Goal: Transaction & Acquisition: Purchase product/service

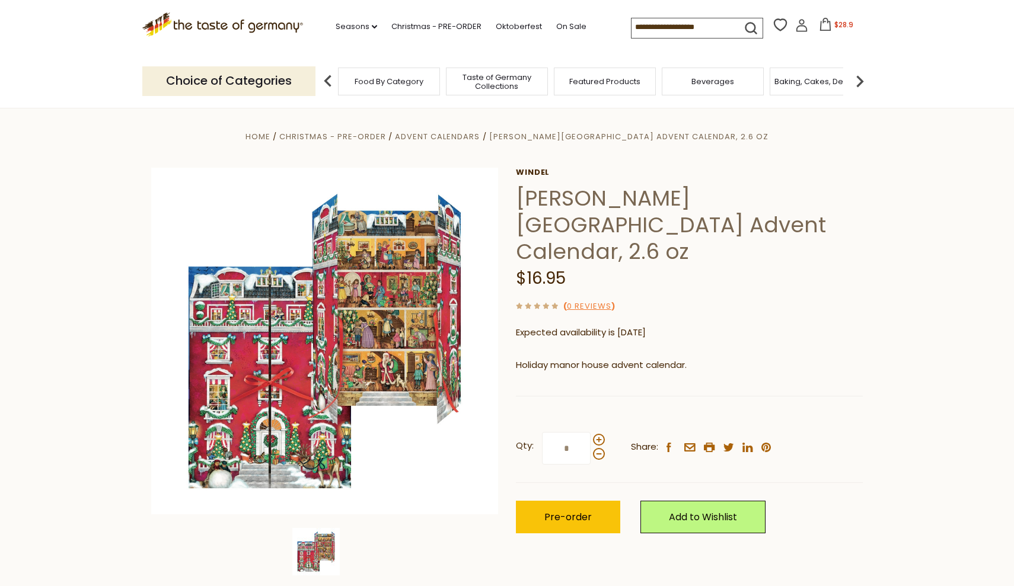
click at [819, 24] on icon at bounding box center [825, 24] width 13 height 13
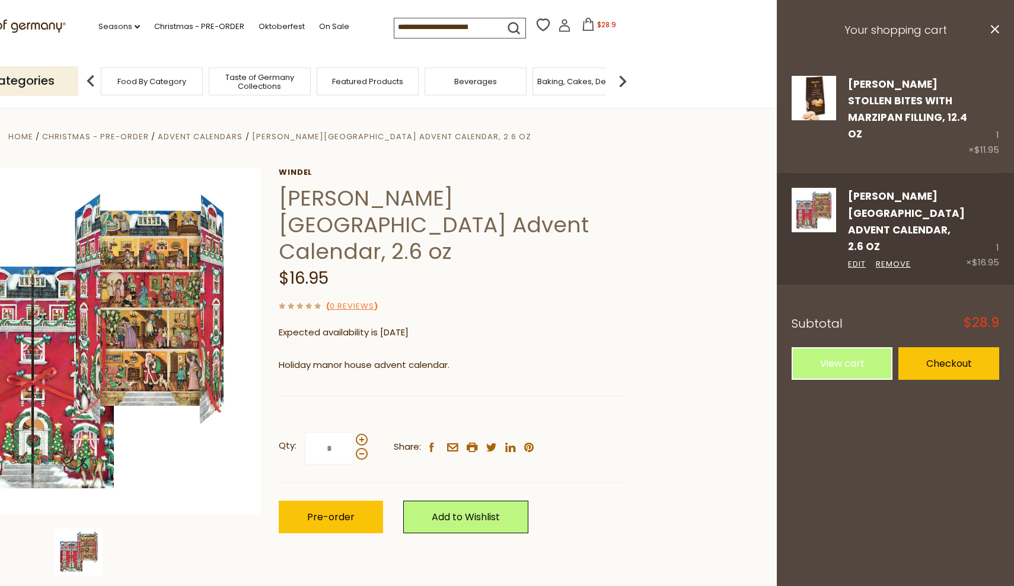
click at [997, 215] on div "1 × $16.95" at bounding box center [982, 229] width 33 height 82
click at [891, 258] on link "Remove" at bounding box center [893, 264] width 35 height 12
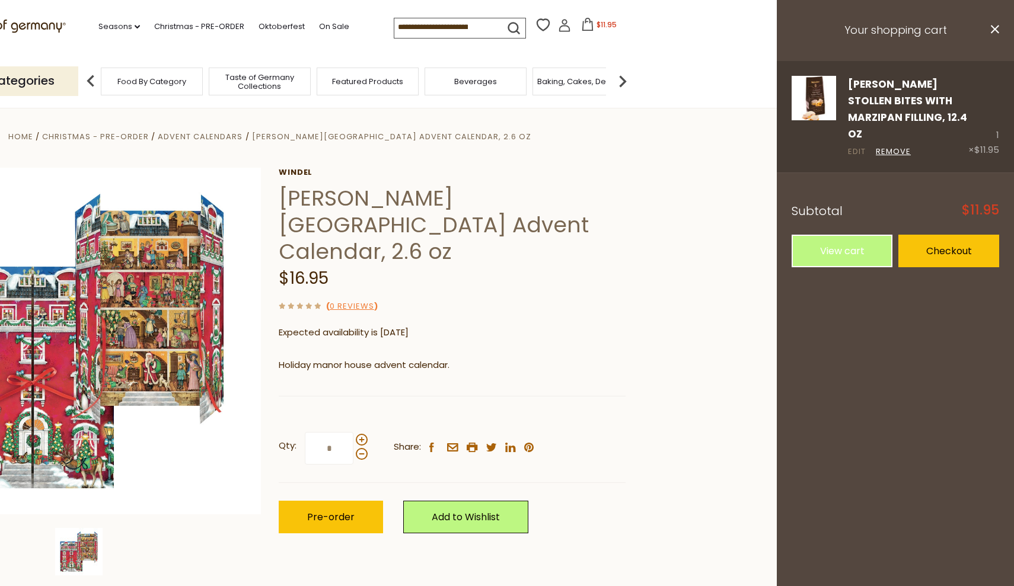
click at [857, 146] on link "Edit" at bounding box center [857, 152] width 18 height 12
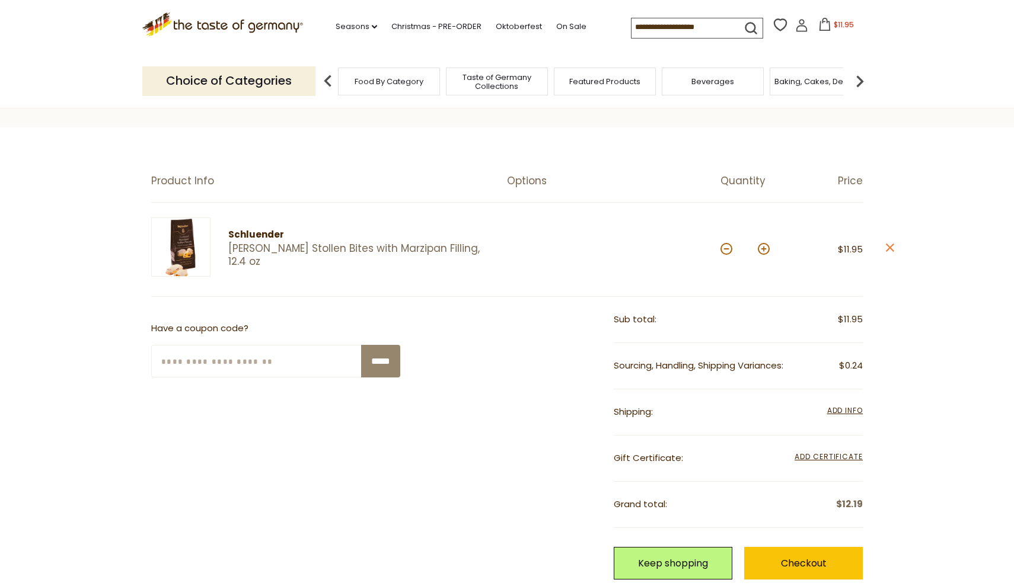
scroll to position [68, 0]
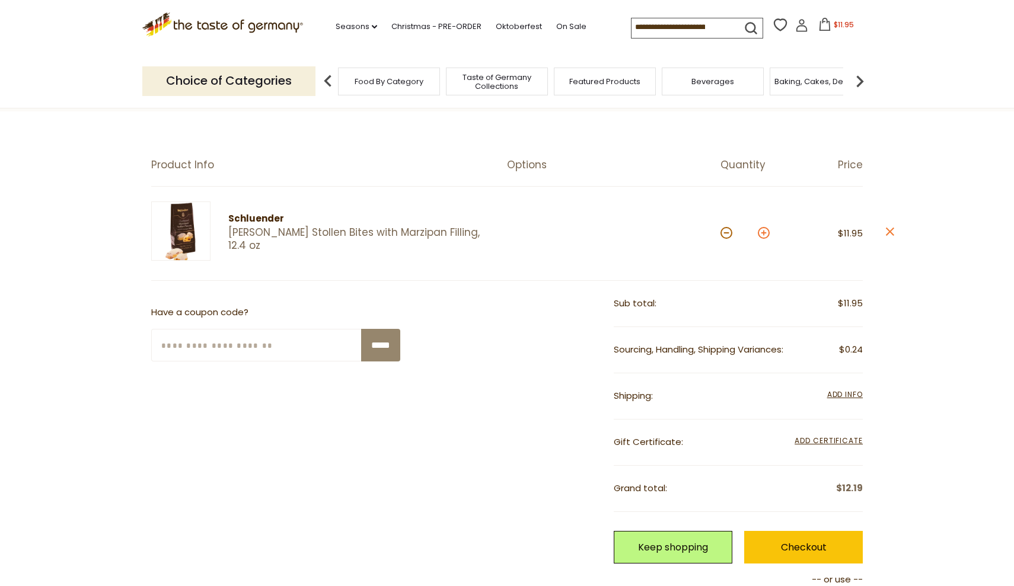
click at [762, 234] on button at bounding box center [764, 233] width 12 height 12
type input "*"
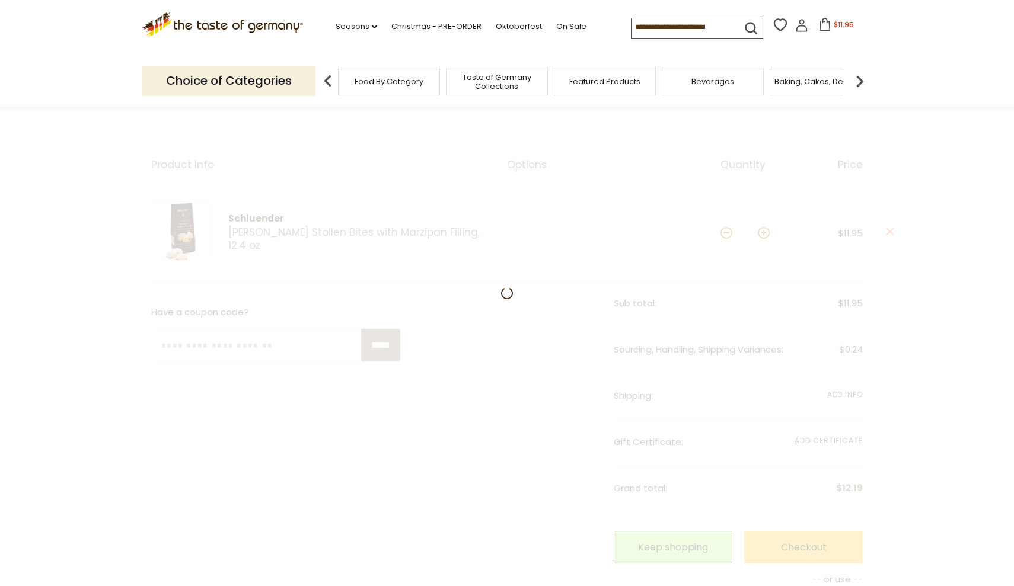
click at [762, 234] on div at bounding box center [507, 421] width 1014 height 620
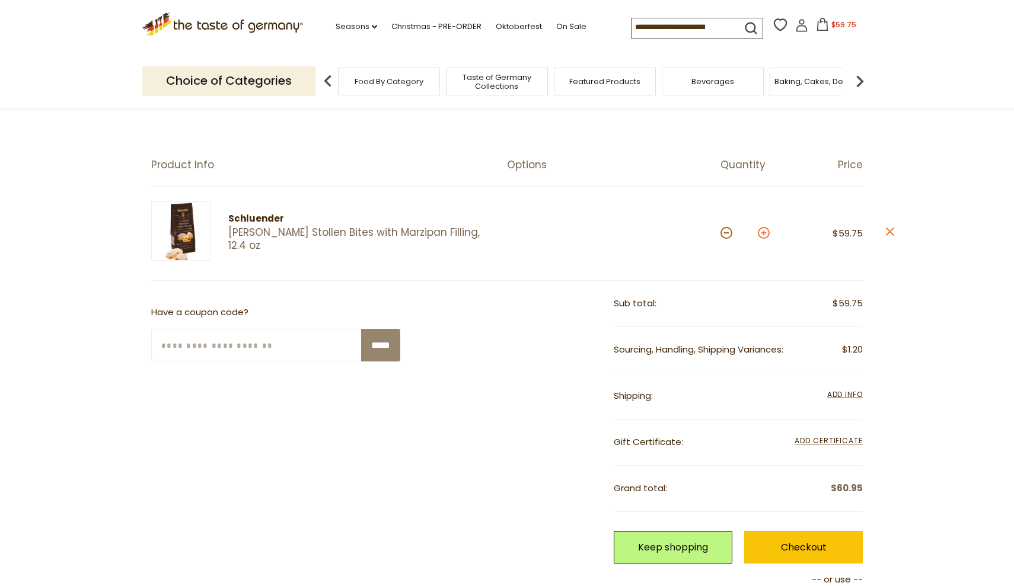
click at [765, 234] on button at bounding box center [764, 233] width 12 height 12
type input "*"
click at [478, 73] on span "Taste of Germany Collections" at bounding box center [496, 82] width 95 height 18
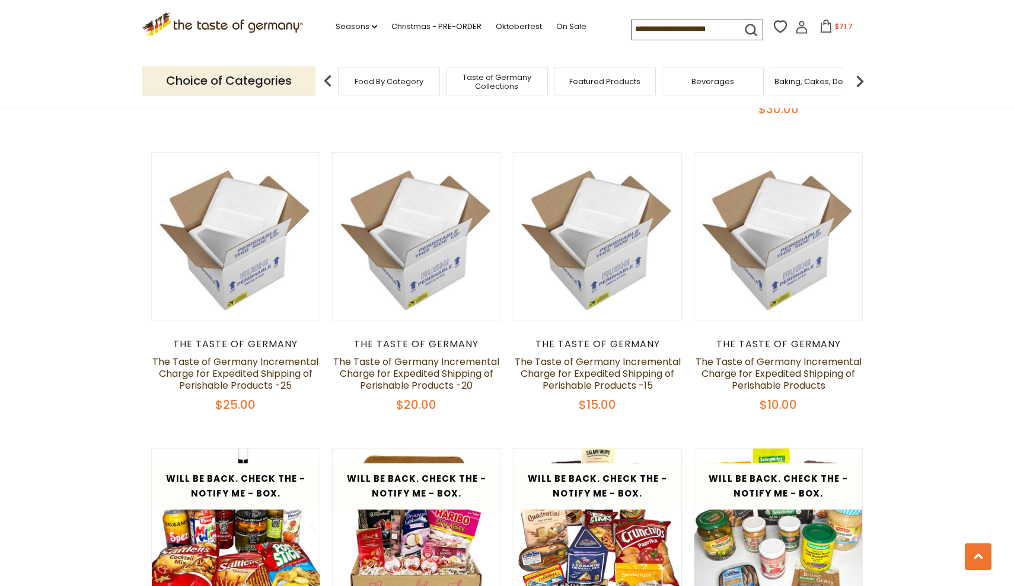
scroll to position [863, 0]
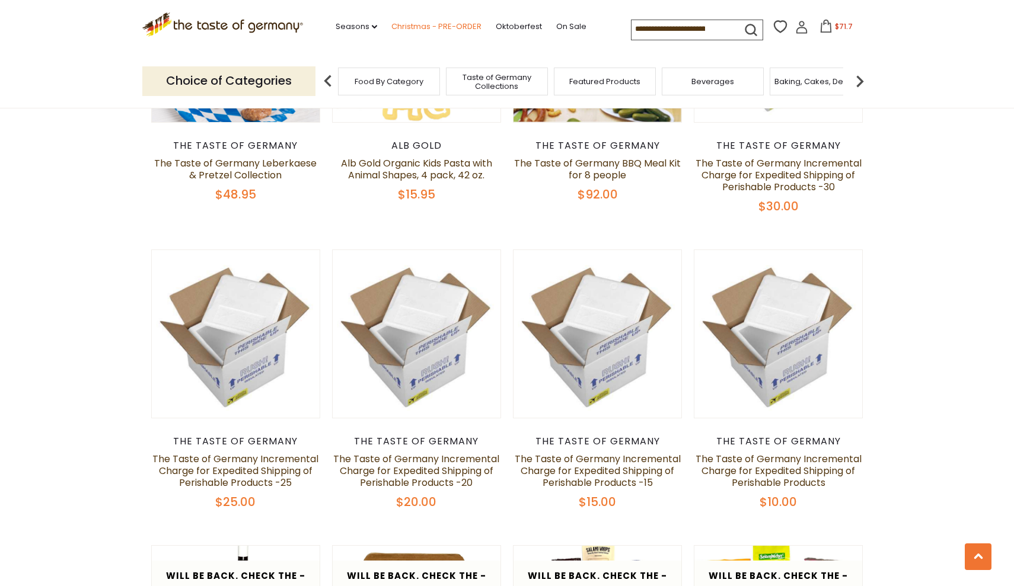
click at [391, 21] on link "Christmas - PRE-ORDER" at bounding box center [436, 26] width 90 height 13
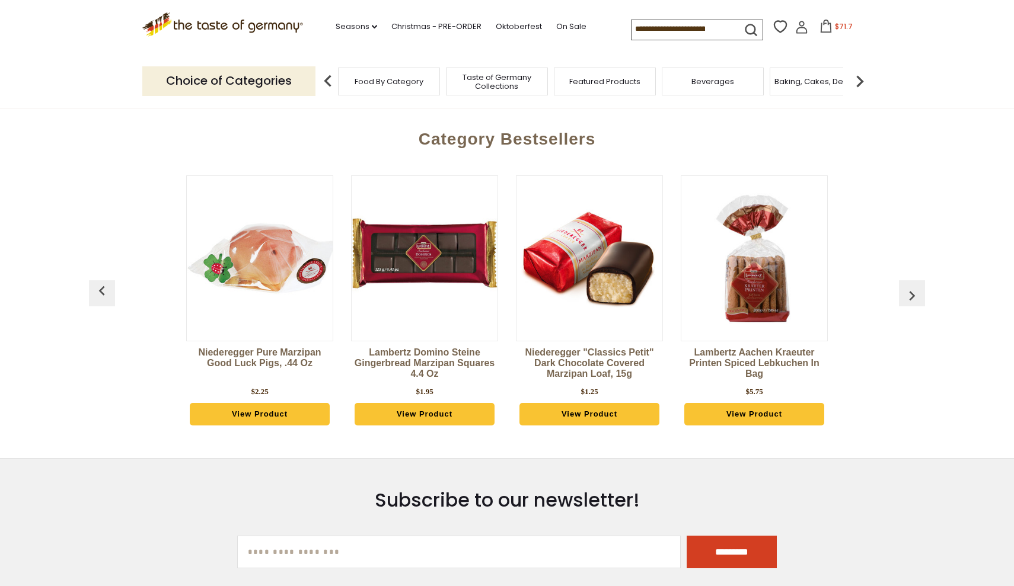
scroll to position [509, 0]
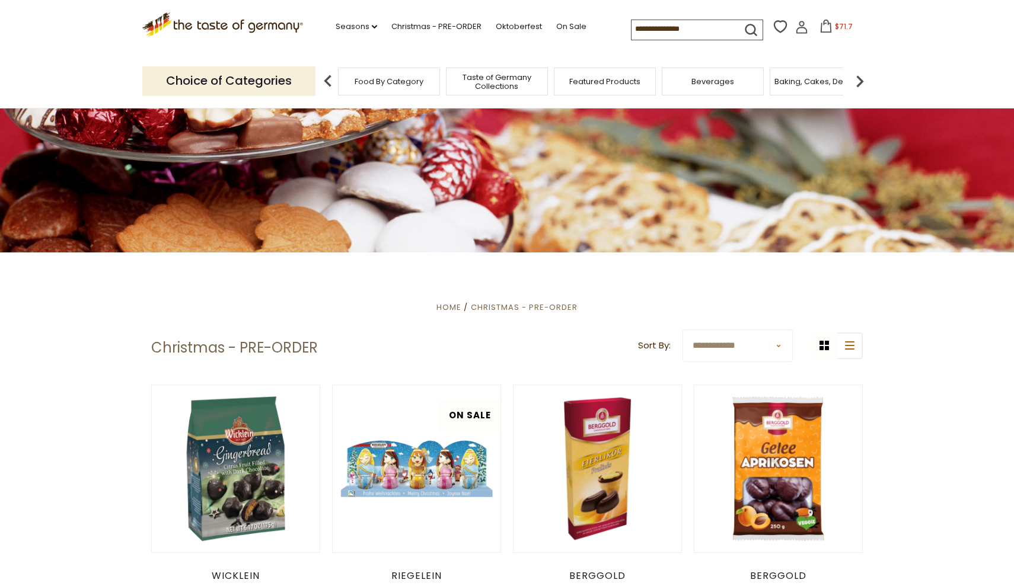
scroll to position [113, 0]
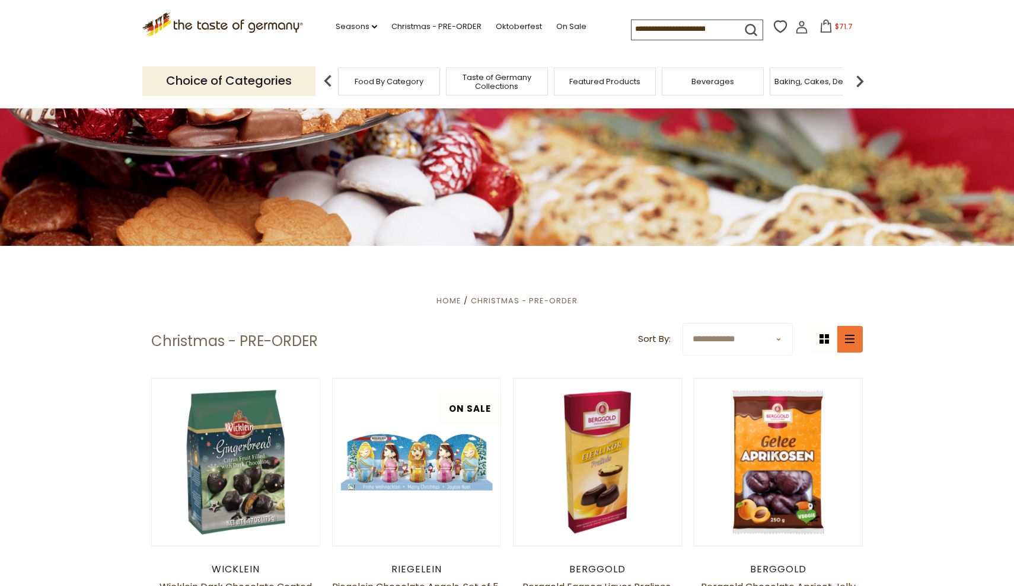
click at [853, 338] on icon at bounding box center [849, 339] width 9 height 8
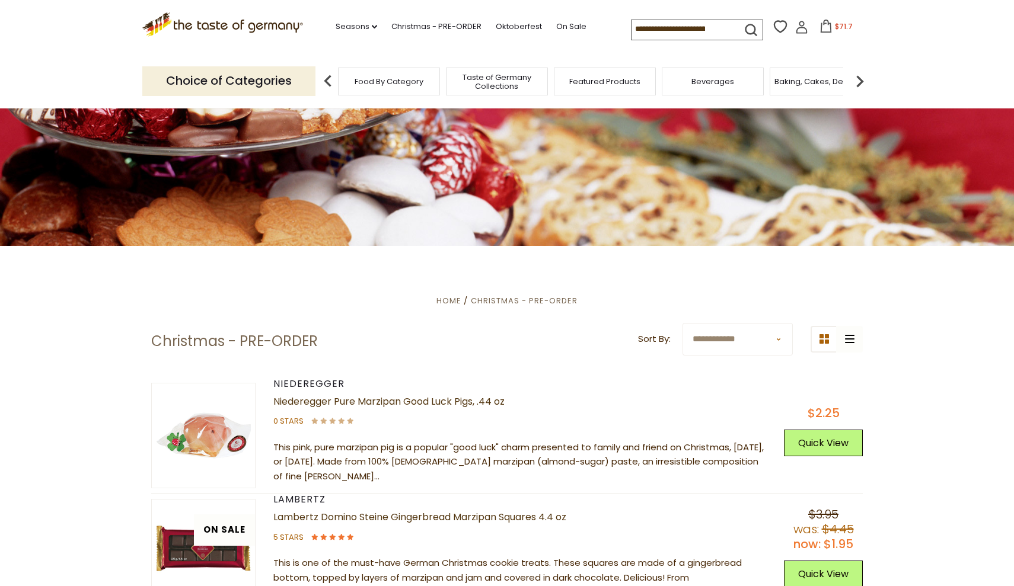
click at [850, 338] on div "grid icon list icon" at bounding box center [836, 339] width 52 height 27
click at [826, 337] on icon at bounding box center [823, 338] width 9 height 9
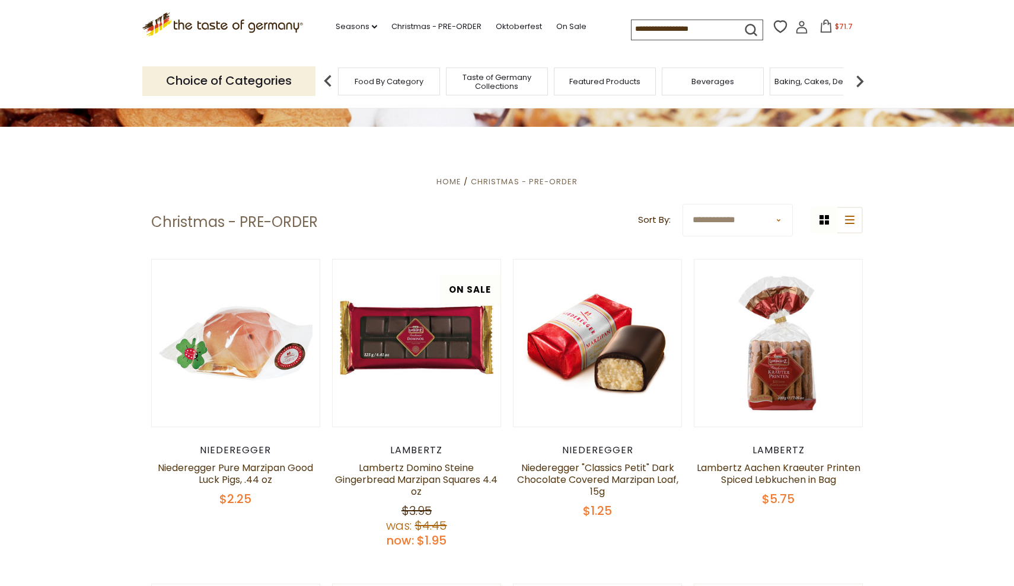
scroll to position [234, 0]
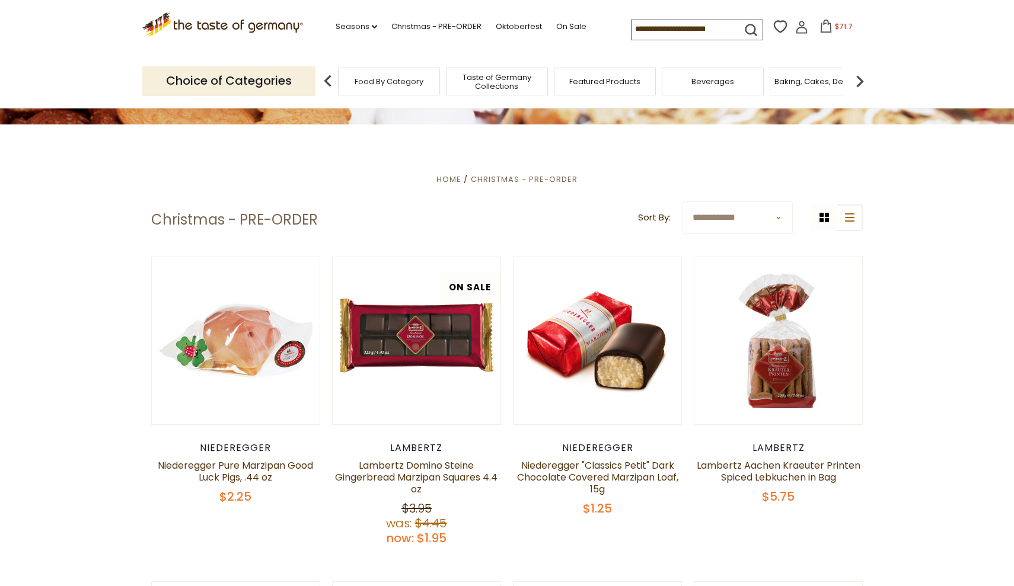
select select "********"
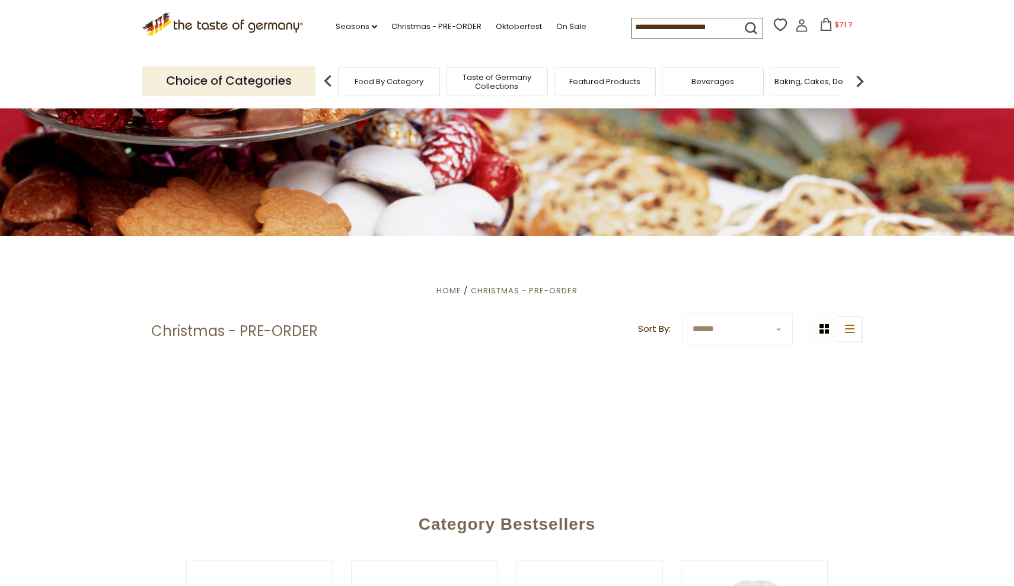
scroll to position [131, 0]
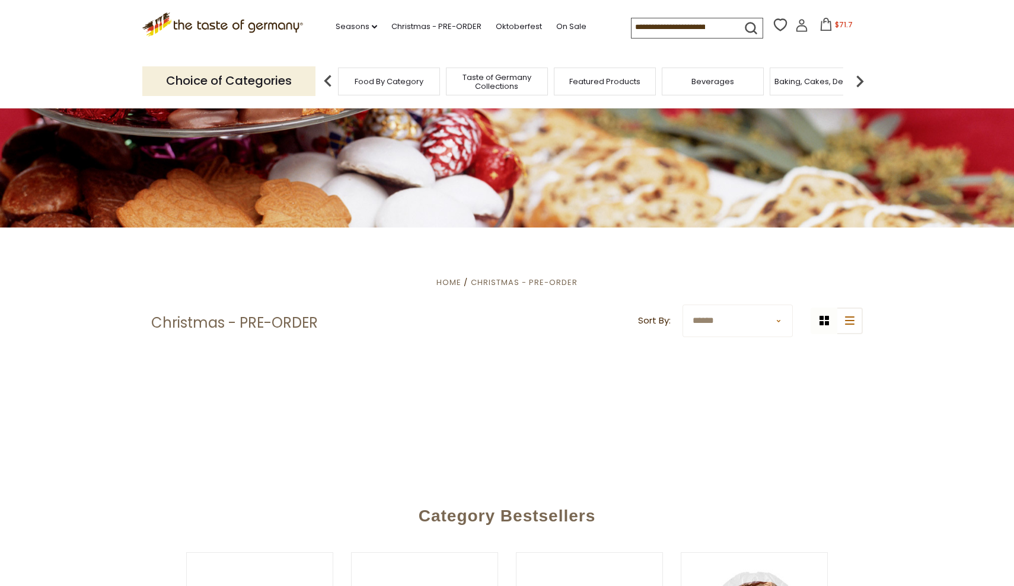
select select "**********"
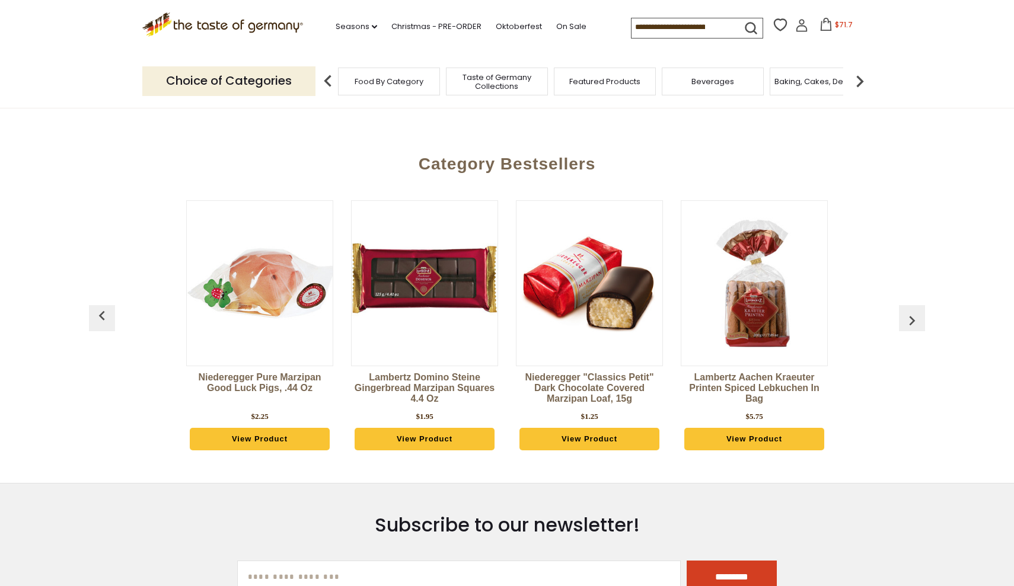
scroll to position [494, 0]
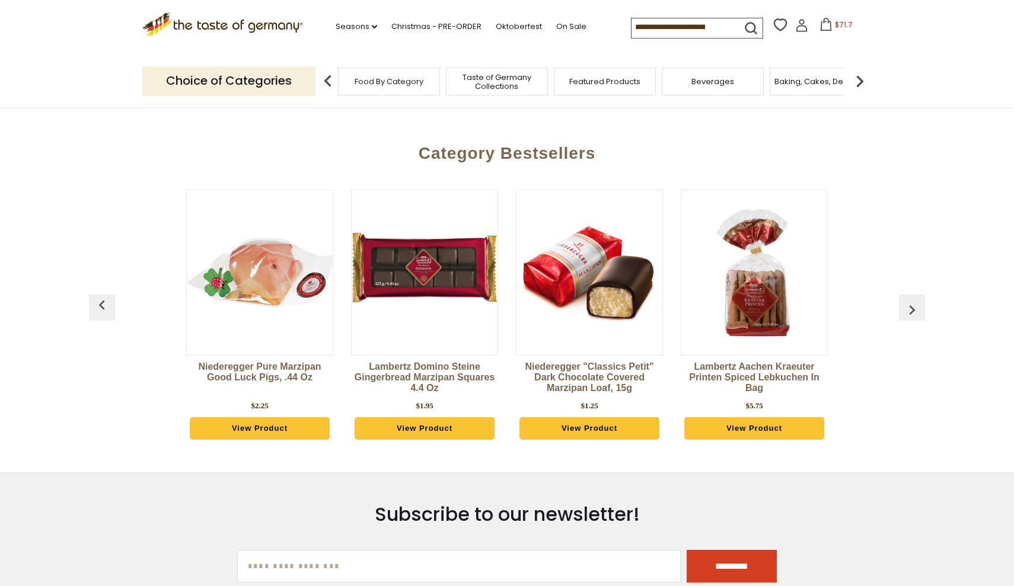
click at [915, 308] on img "button" at bounding box center [911, 310] width 19 height 19
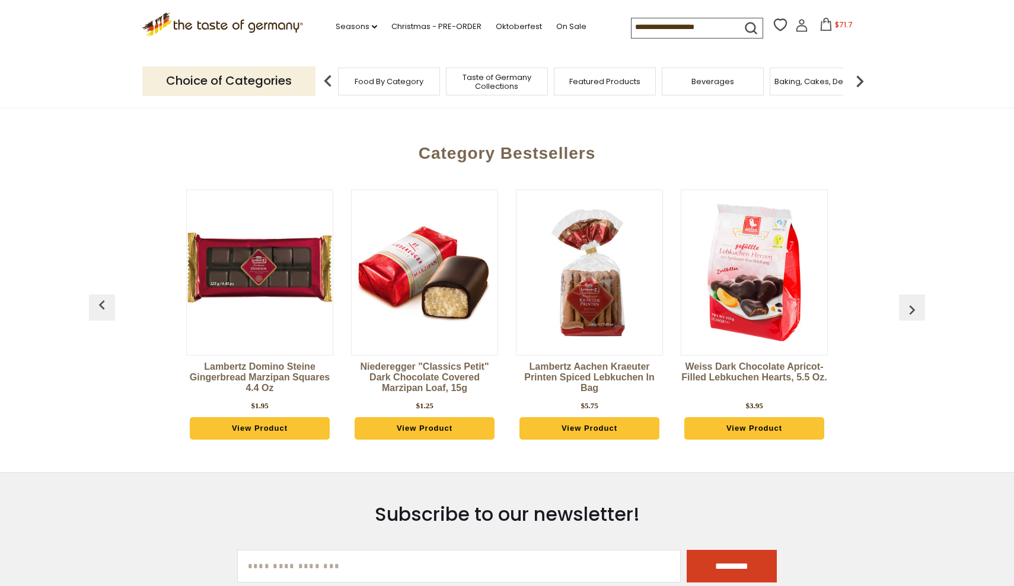
click at [915, 308] on img "button" at bounding box center [911, 310] width 19 height 19
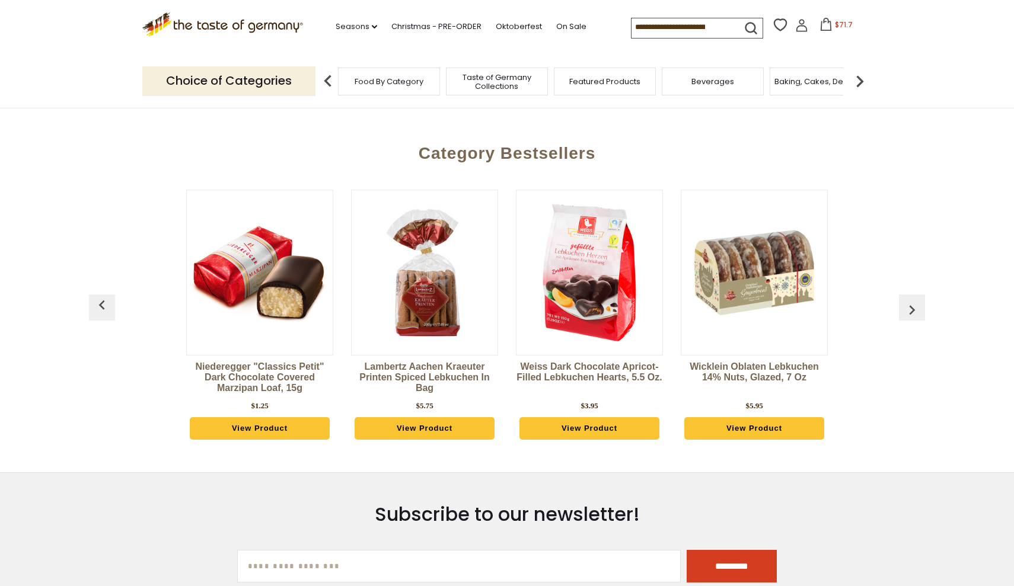
click at [915, 308] on img "button" at bounding box center [911, 310] width 19 height 19
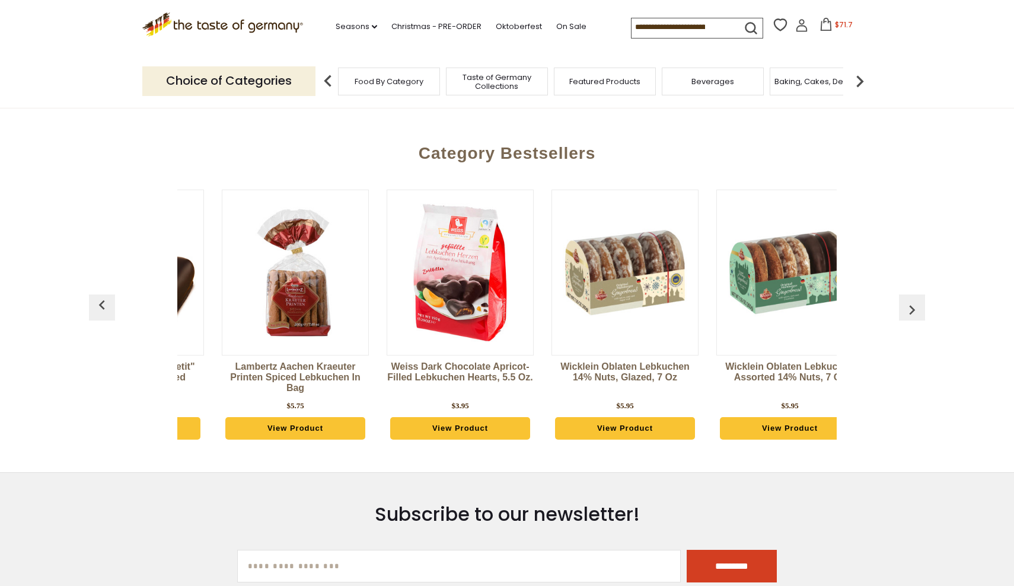
scroll to position [0, 494]
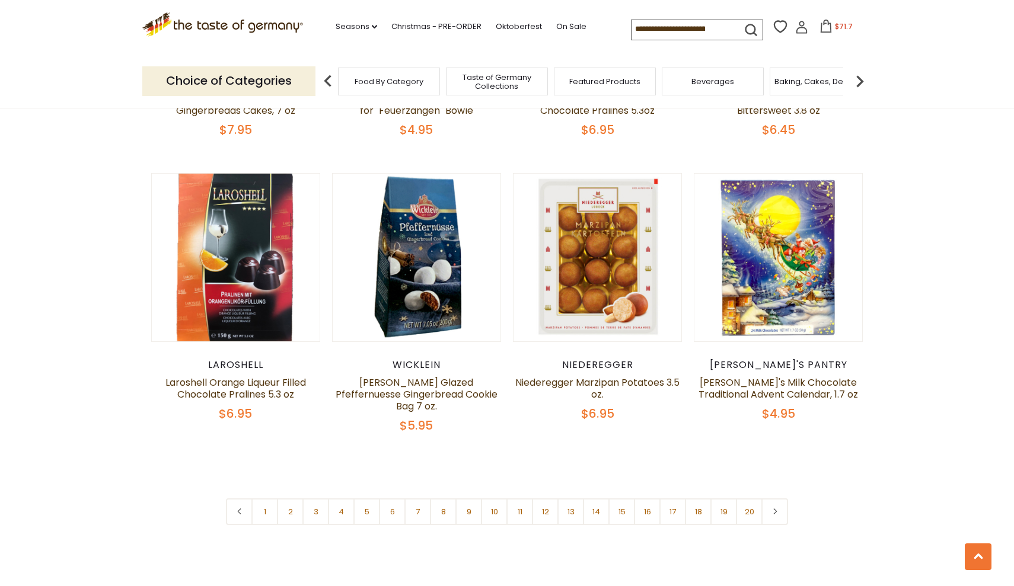
scroll to position [2656, 0]
click at [289, 498] on link "2" at bounding box center [290, 511] width 27 height 27
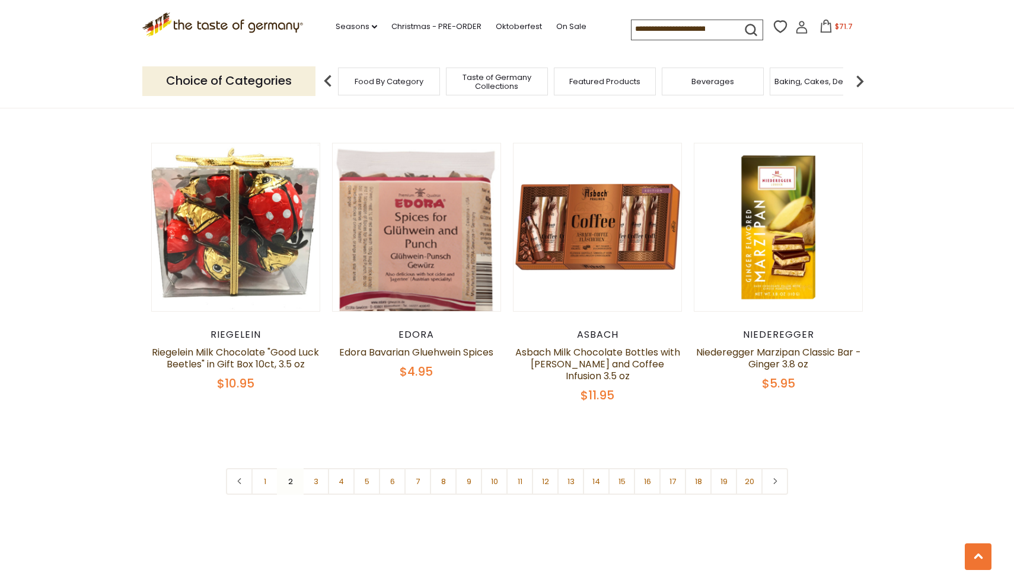
scroll to position [2749, 0]
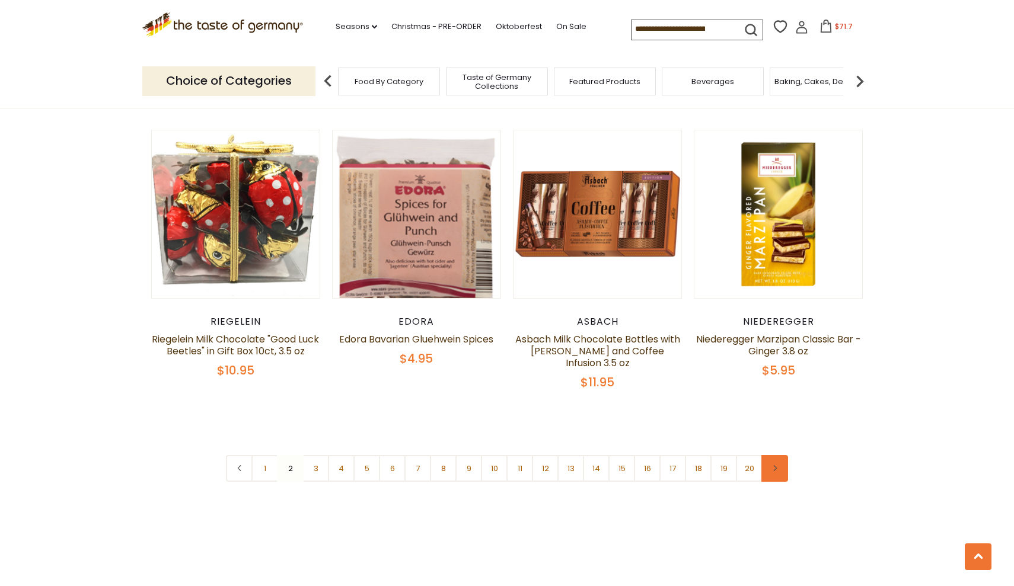
click at [772, 465] on icon at bounding box center [774, 468] width 7 height 6
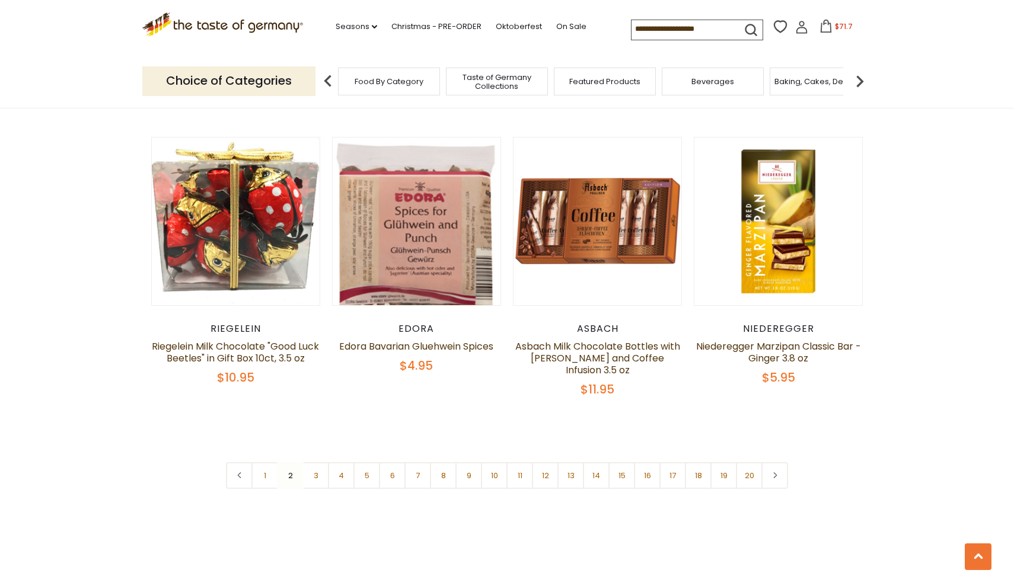
scroll to position [2749, 0]
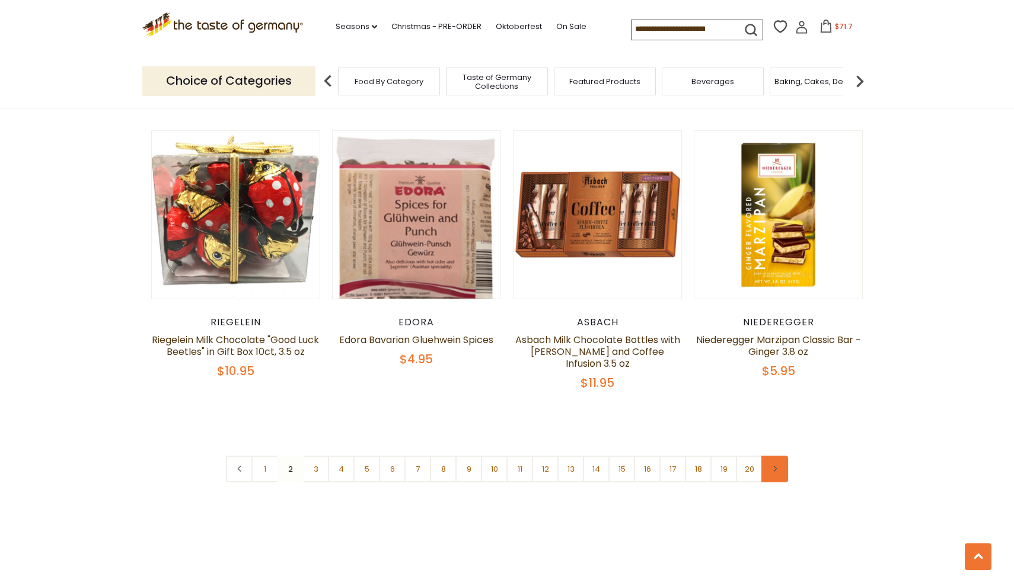
click at [774, 466] on icon at bounding box center [774, 469] width 7 height 6
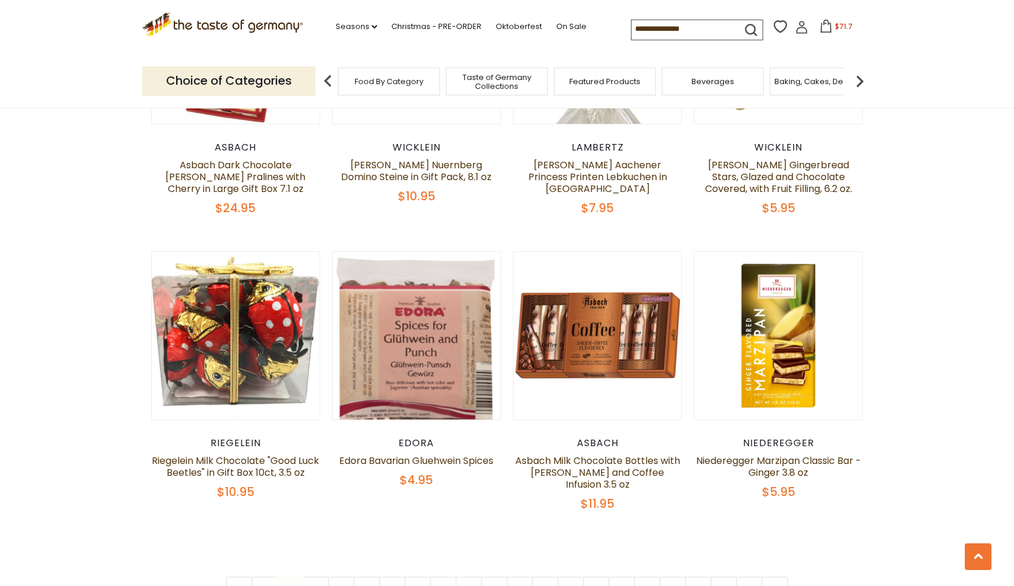
scroll to position [2632, 0]
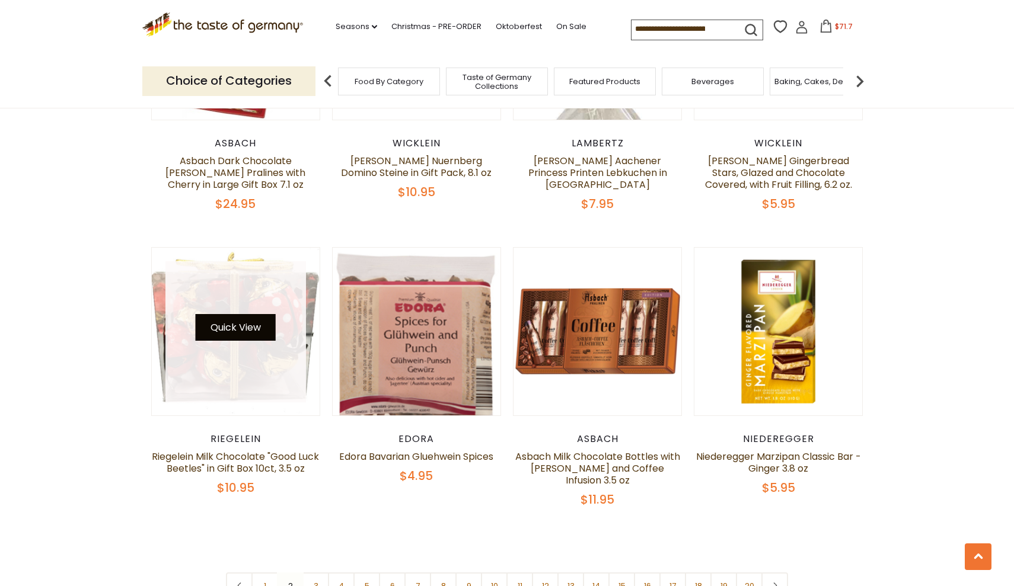
click at [250, 314] on button "Quick View" at bounding box center [236, 327] width 80 height 27
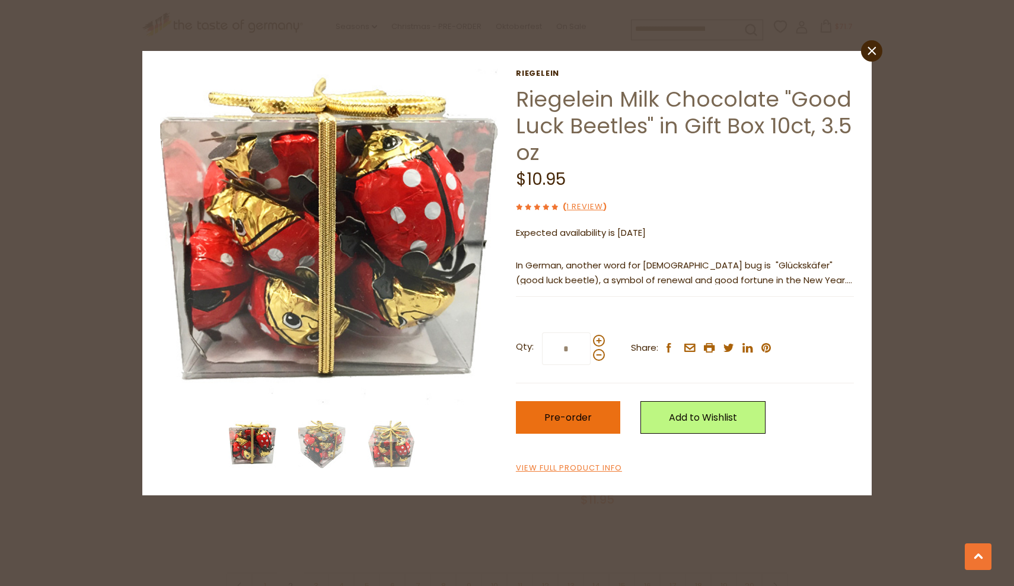
click at [579, 418] on span "Pre-order" at bounding box center [567, 418] width 47 height 14
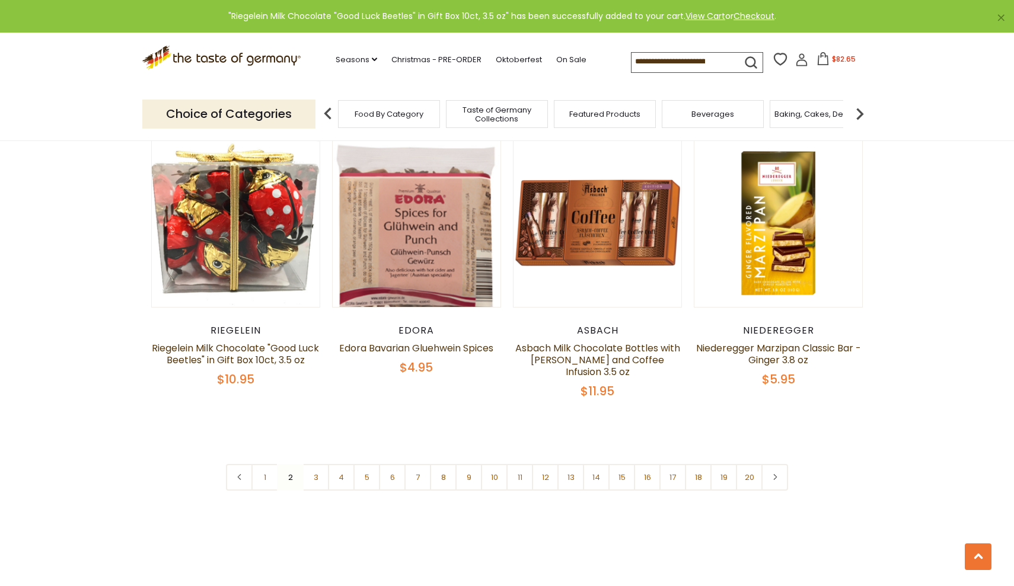
scroll to position [2755, 0]
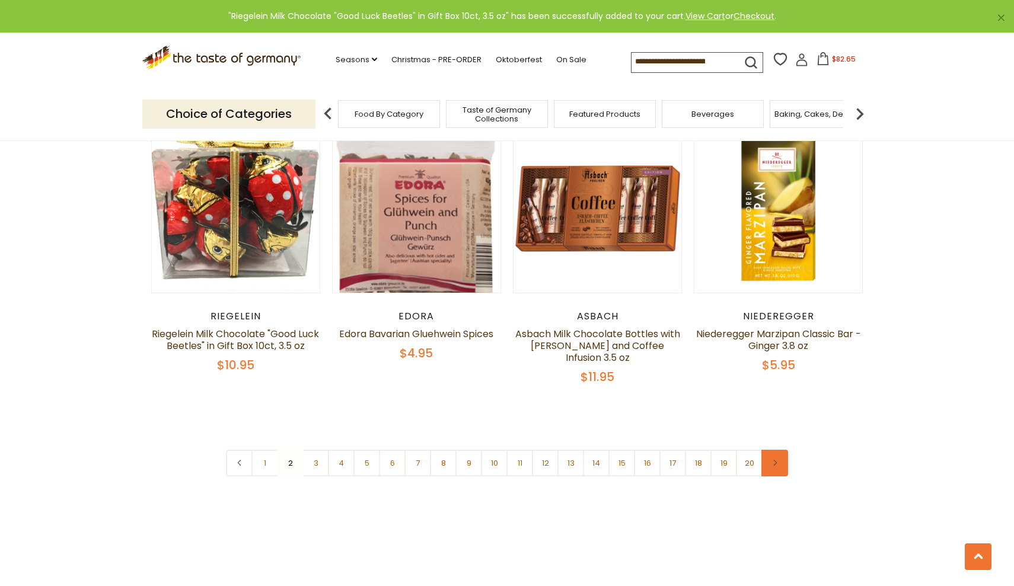
click at [774, 460] on use at bounding box center [775, 463] width 4 height 6
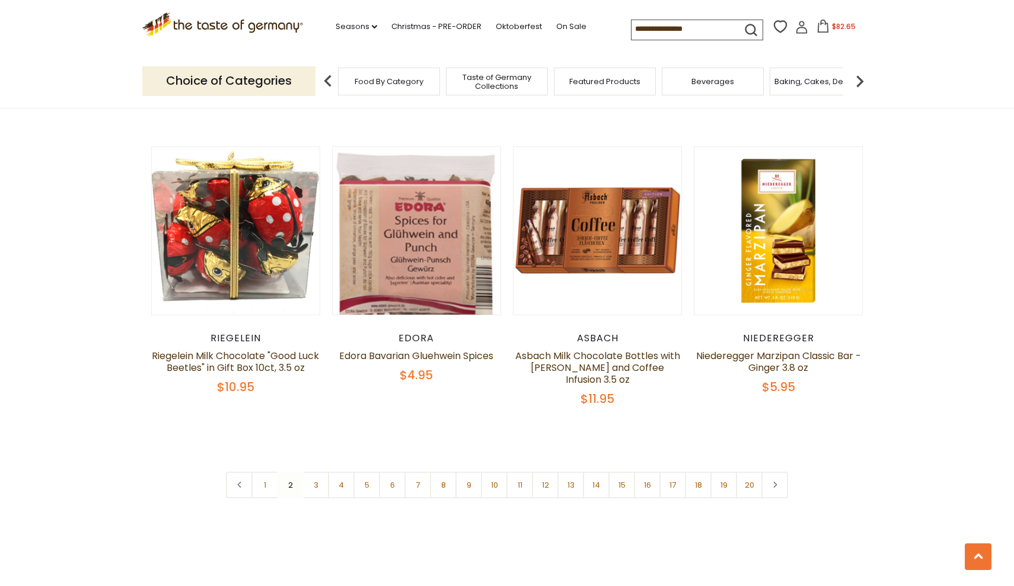
scroll to position [2735, 0]
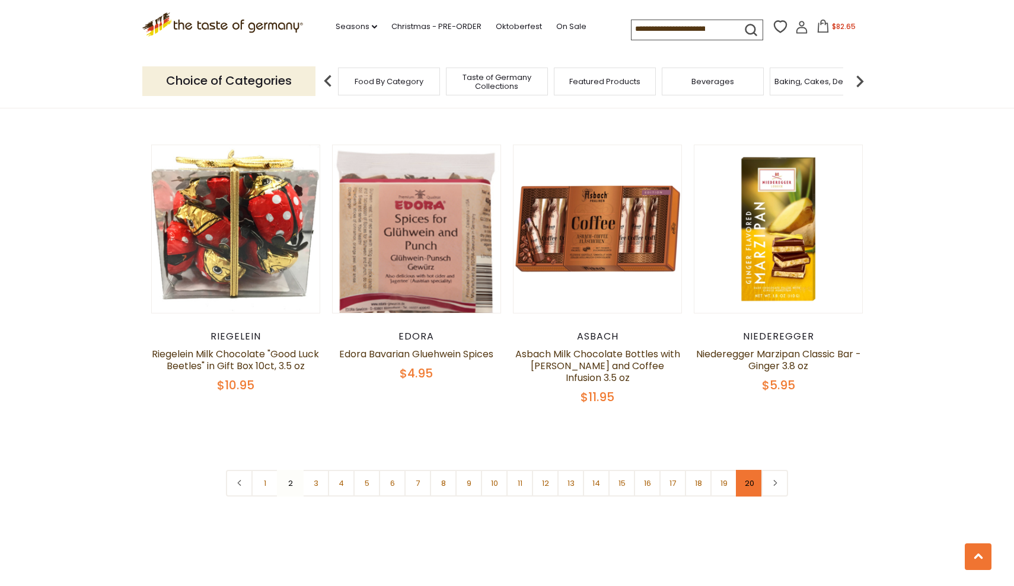
click at [751, 470] on link "20" at bounding box center [749, 483] width 27 height 27
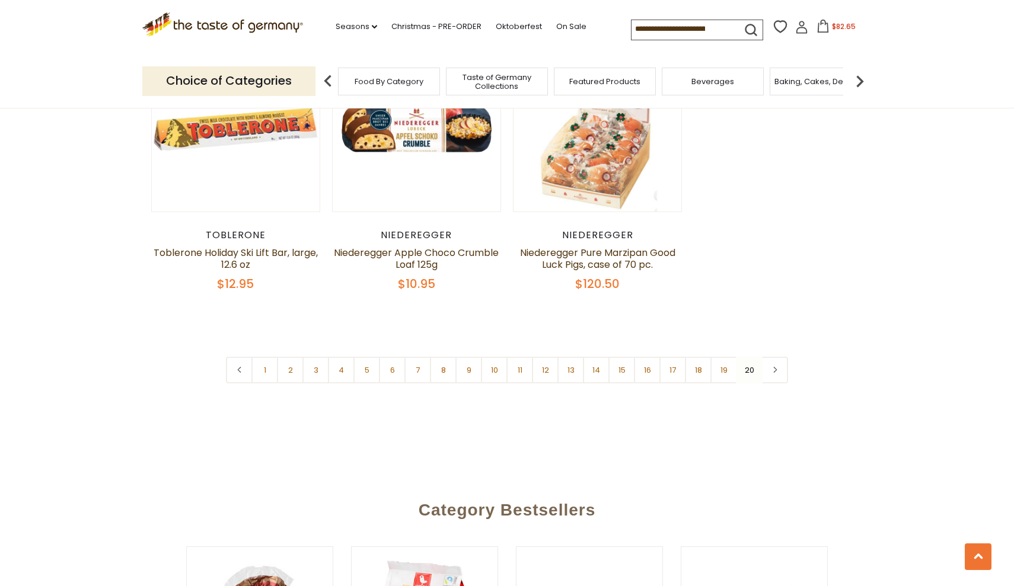
scroll to position [733, 0]
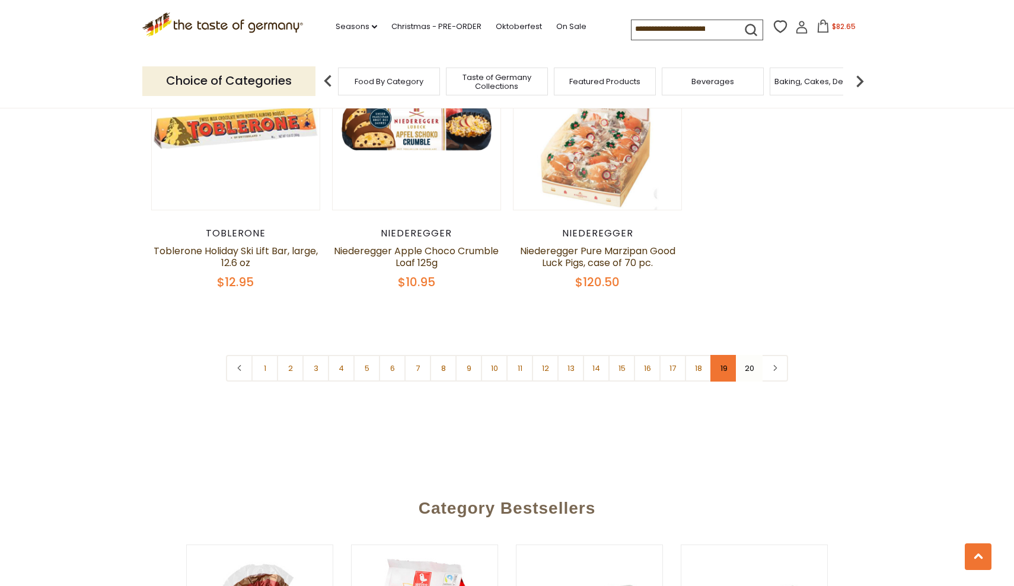
click at [725, 367] on link "19" at bounding box center [723, 368] width 27 height 27
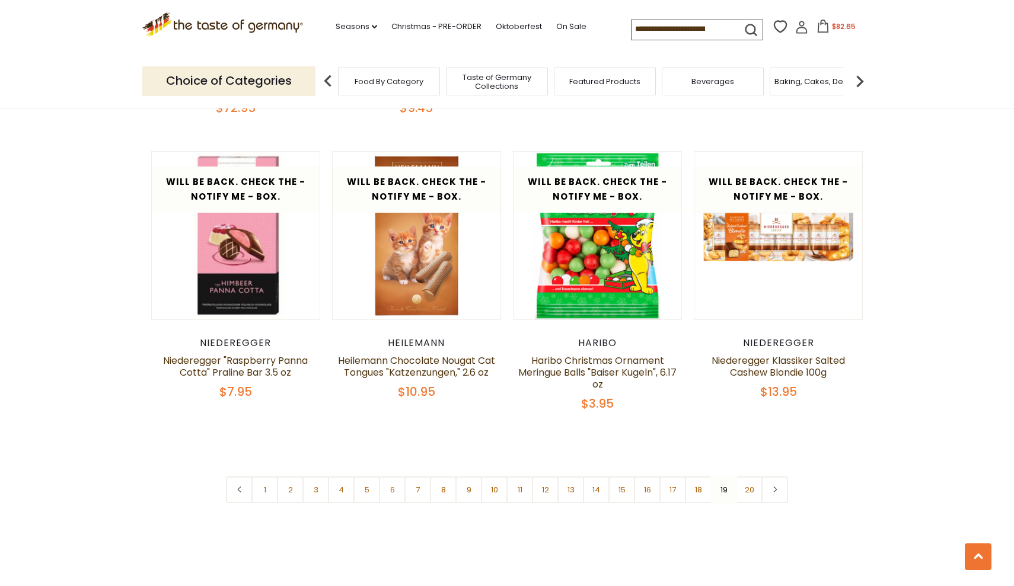
scroll to position [2707, 0]
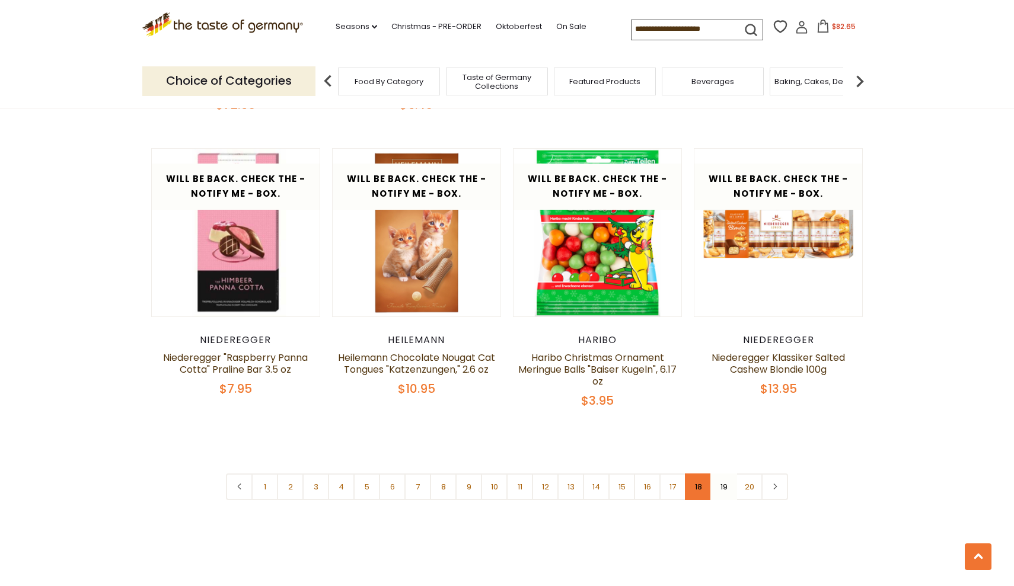
click at [698, 474] on link "18" at bounding box center [698, 487] width 27 height 27
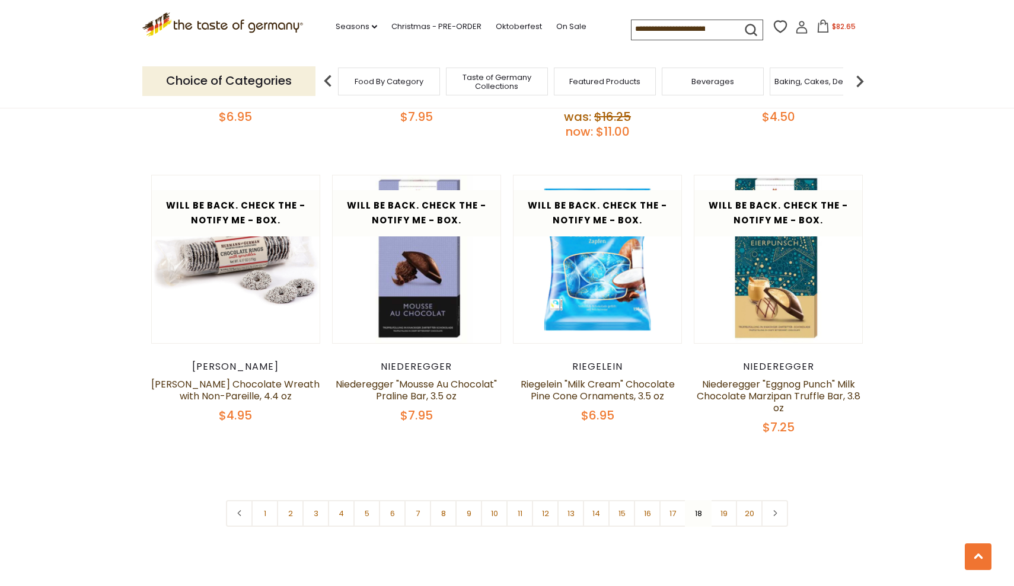
scroll to position [2687, 0]
click at [676, 500] on link "17" at bounding box center [672, 513] width 27 height 27
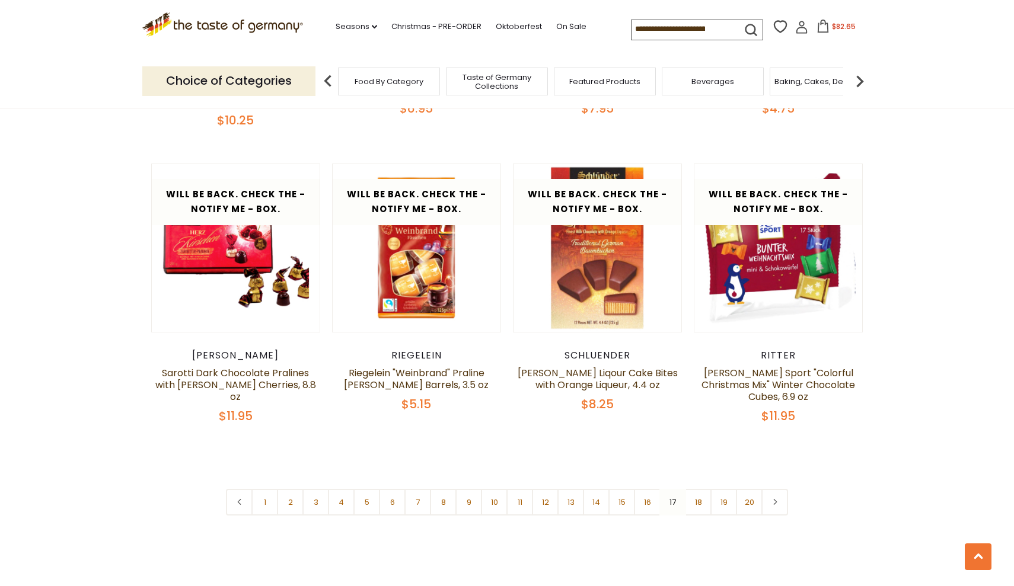
scroll to position [2707, 0]
click at [648, 488] on link "16" at bounding box center [647, 501] width 27 height 27
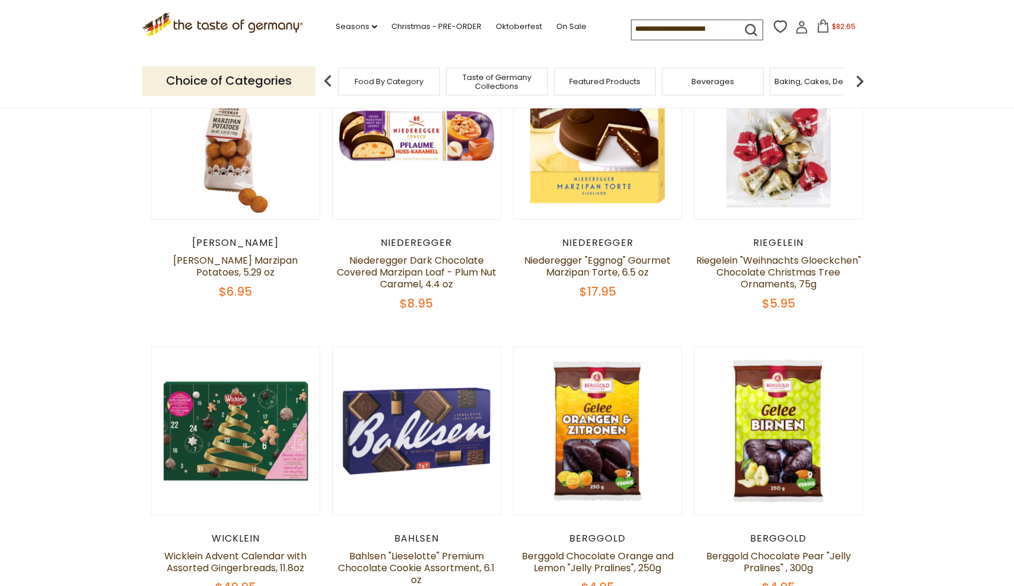
scroll to position [440, 0]
